Goal: Information Seeking & Learning: Learn about a topic

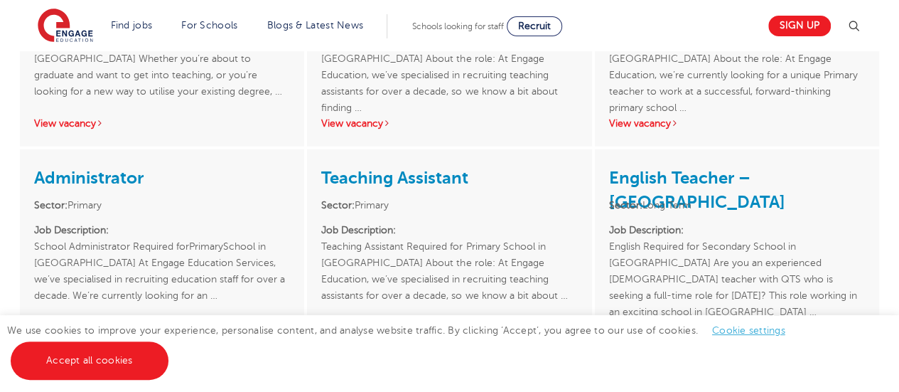
scroll to position [1828, 0]
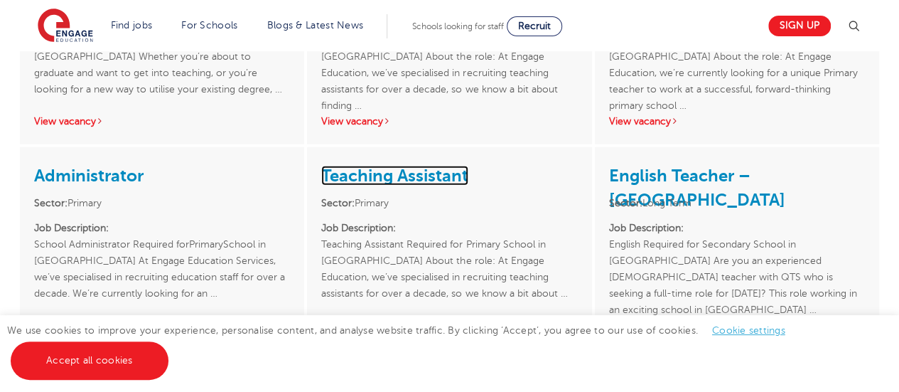
click at [419, 166] on link "Teaching Assistant" at bounding box center [394, 176] width 147 height 20
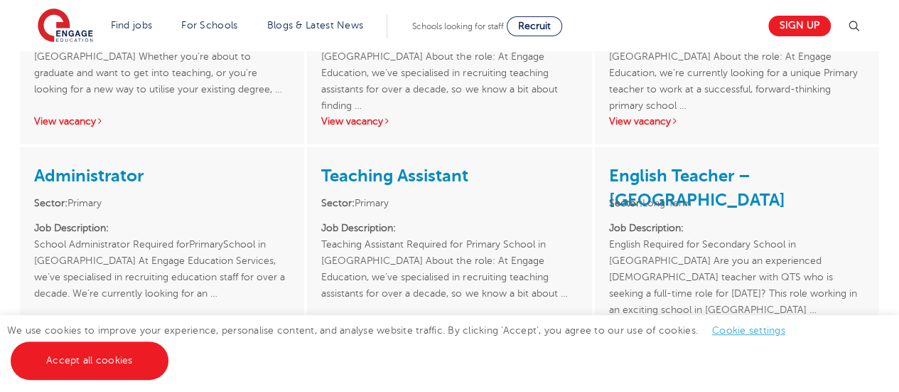
click at [144, 370] on link "121 Teaching Assistant – [GEOGRAPHIC_DATA]" at bounding box center [131, 392] width 195 height 44
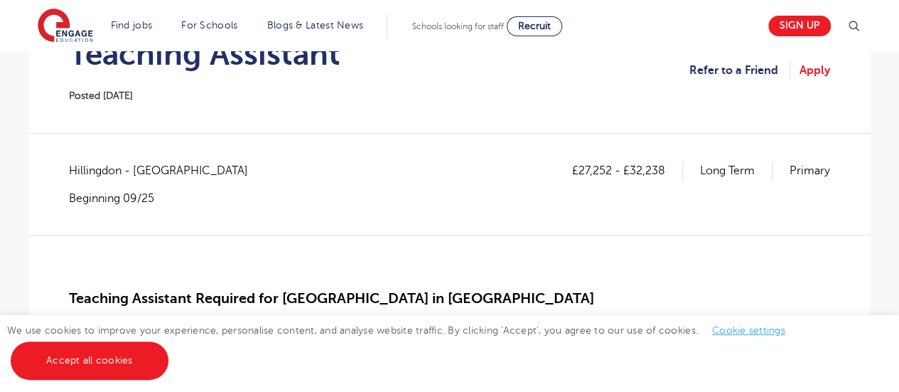
scroll to position [176, 0]
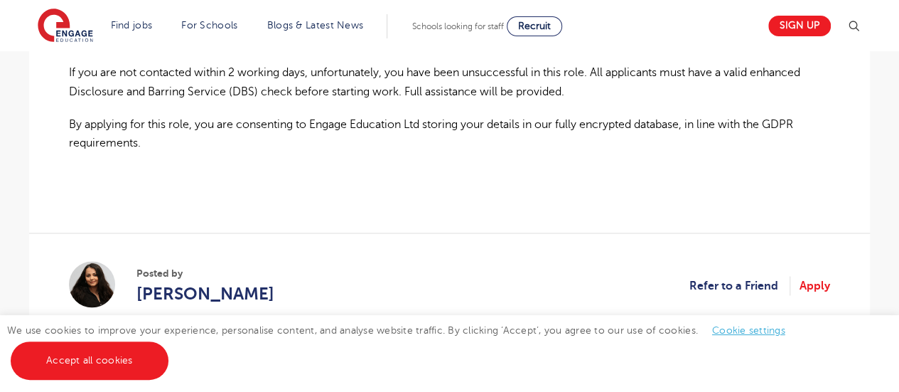
scroll to position [1123, 0]
